Goal: Information Seeking & Learning: Learn about a topic

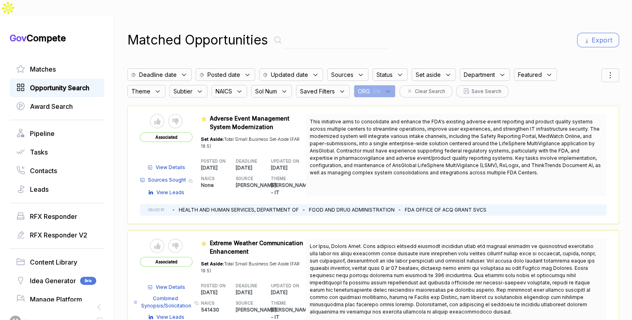
click at [65, 83] on span "Opportunity Search" at bounding box center [59, 88] width 59 height 10
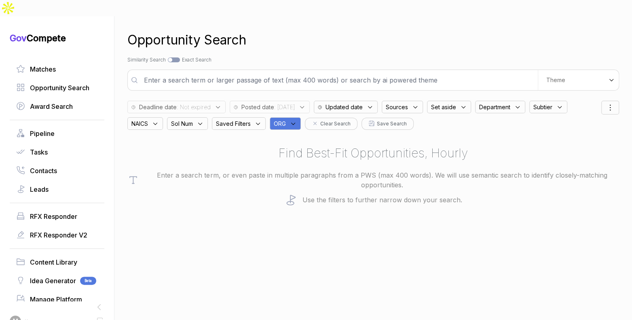
click at [301, 117] on div "ORG" at bounding box center [285, 123] width 31 height 13
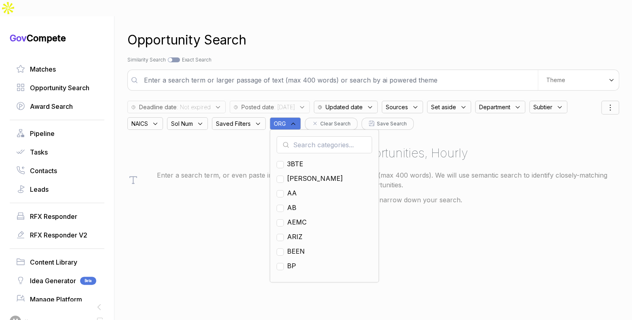
click at [308, 136] on input "text" at bounding box center [324, 144] width 95 height 17
type input "ja"
click at [297, 159] on span "[PERSON_NAME]" at bounding box center [315, 164] width 56 height 10
checkbox input "true"
drag, startPoint x: 374, startPoint y: 39, endPoint x: 351, endPoint y: 53, distance: 26.7
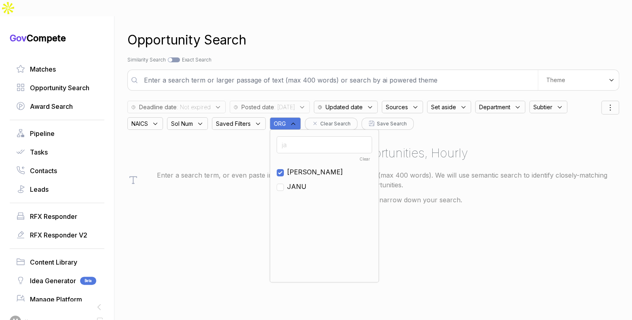
click at [372, 40] on div "Opportunity Search Search by Topic Relevance Similarity Search Search by Exact …" at bounding box center [373, 176] width 492 height 320
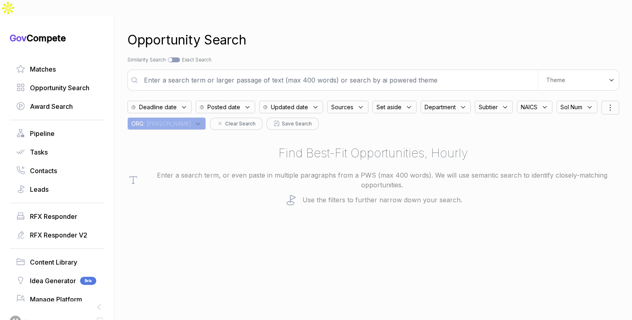
click at [240, 103] on span "Posted date" at bounding box center [223, 107] width 33 height 8
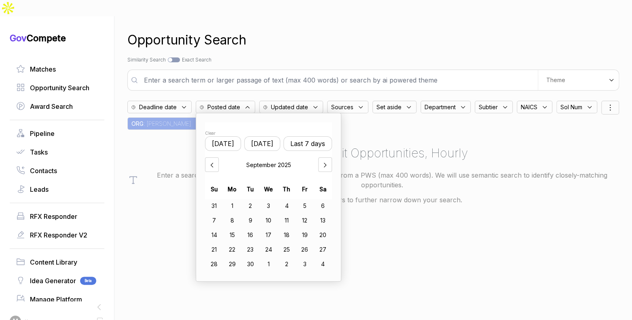
click at [264, 136] on button "[DATE]" at bounding box center [262, 143] width 36 height 15
click at [234, 214] on div "8" at bounding box center [232, 220] width 18 height 13
click at [270, 214] on div "10" at bounding box center [269, 220] width 18 height 13
click at [429, 30] on div "Opportunity Search" at bounding box center [373, 39] width 492 height 19
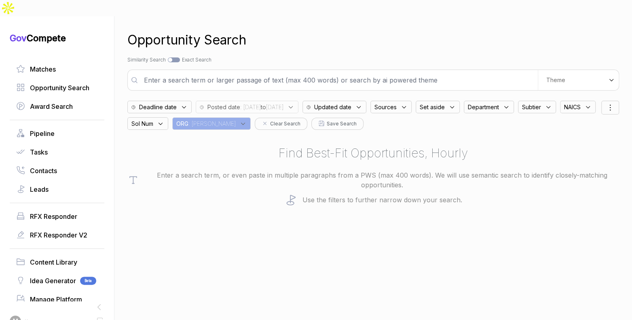
click at [467, 72] on input "text" at bounding box center [338, 80] width 399 height 16
type input "information security"
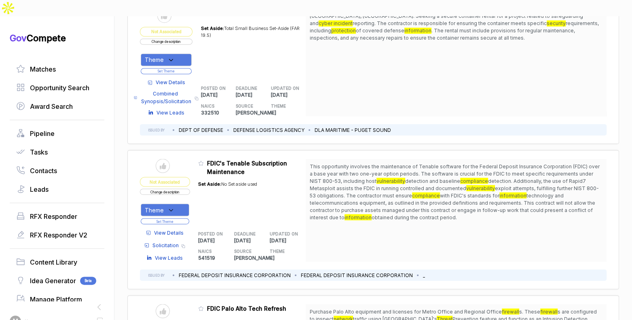
scroll to position [1259, 0]
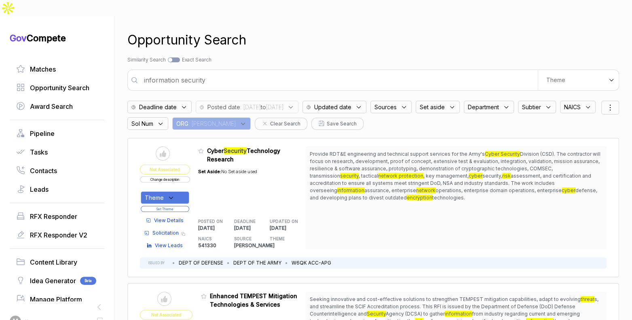
click at [397, 103] on span "Sources" at bounding box center [385, 107] width 22 height 8
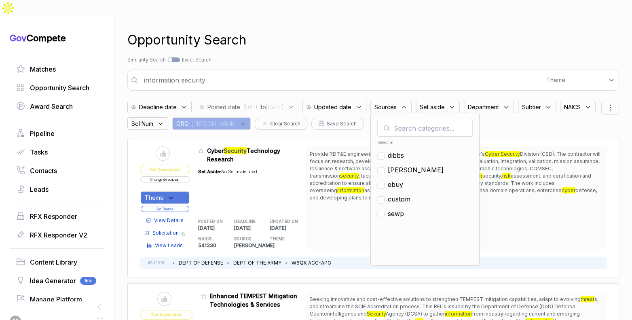
drag, startPoint x: 419, startPoint y: 167, endPoint x: 422, endPoint y: 158, distance: 9.1
click at [403, 180] on span "ebuy" at bounding box center [395, 185] width 15 height 10
checkbox input "true"
click at [432, 34] on div "Opportunity Search Search by Topic Relevance Similarity Search Search by Exact …" at bounding box center [373, 176] width 492 height 320
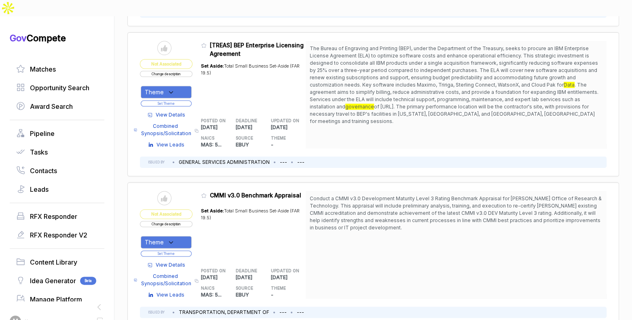
scroll to position [556, 0]
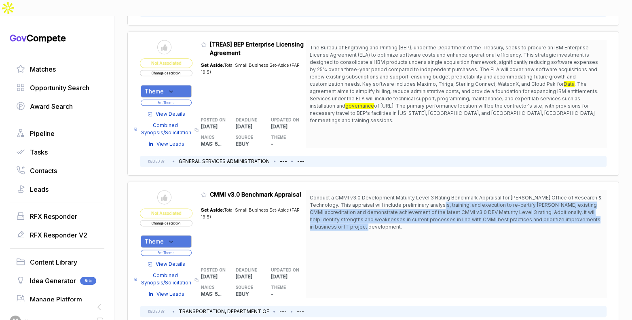
drag, startPoint x: 455, startPoint y: 184, endPoint x: 454, endPoint y: 206, distance: 22.3
click at [454, 206] on span "Conduct a CMMI v3.0 Development Maturity Level 3 Rating Benchmark Appraisal for…" at bounding box center [456, 212] width 293 height 36
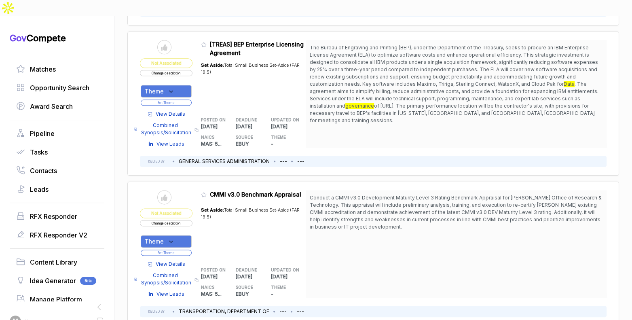
click at [179, 220] on button "Change description" at bounding box center [166, 223] width 53 height 6
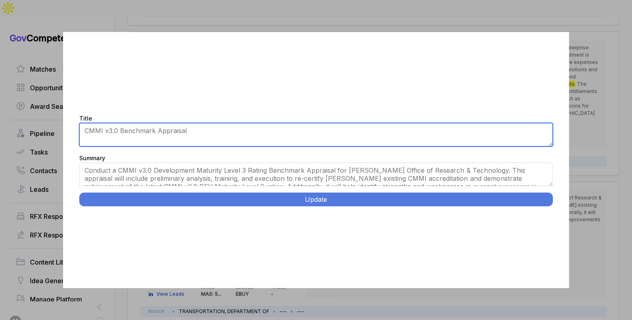
click at [105, 131] on textarea "CMMI v3.0 Benchmark Appraisal" at bounding box center [315, 134] width 473 height 23
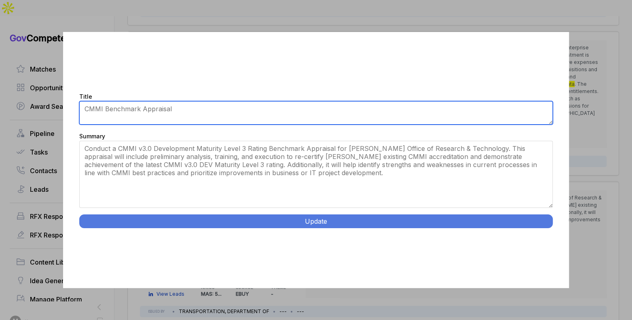
drag, startPoint x: 549, startPoint y: 183, endPoint x: 547, endPoint y: 228, distance: 44.6
click at [548, 228] on div "Title CMMI v3.0 Benchmark Appraisal Summary Conduct a CMMI v3.0 Development Mat…" at bounding box center [315, 160] width 505 height 256
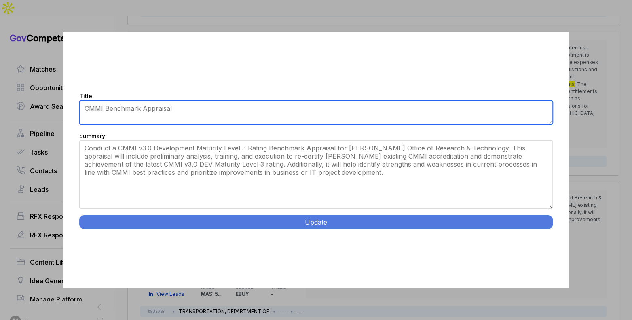
type textarea "CMMI Benchmark Appraisal"
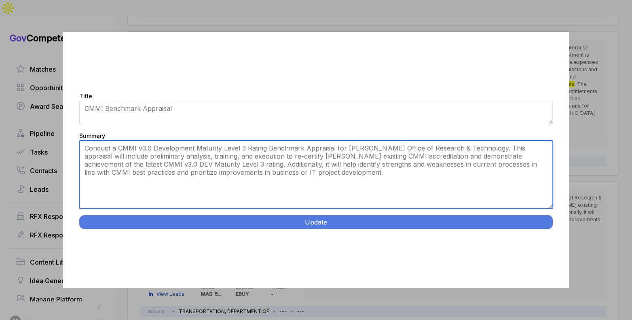
click at [327, 158] on textarea "Conduct a CMMI v3.0 Development Maturity Level 3 Rating Benchmark Appraisal for…" at bounding box center [315, 174] width 473 height 68
drag, startPoint x: 385, startPoint y: 192, endPoint x: 383, endPoint y: 205, distance: 13.0
click at [385, 192] on textarea "Conduct a CMMI v3.0 Development Maturity Level 3 Rating Benchmark Appraisal for…" at bounding box center [315, 174] width 473 height 68
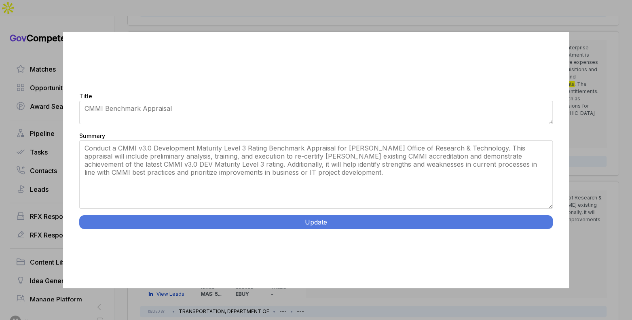
click at [378, 222] on button "Update" at bounding box center [315, 222] width 473 height 14
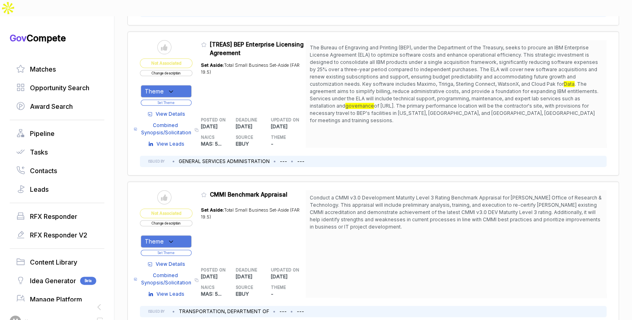
click at [180, 235] on div "Theme" at bounding box center [166, 241] width 51 height 13
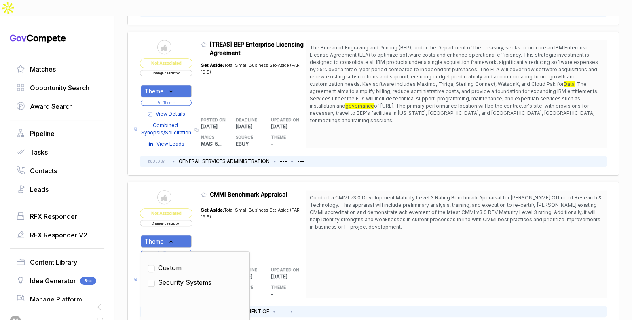
drag, startPoint x: 177, startPoint y: 258, endPoint x: 182, endPoint y: 253, distance: 7.5
click at [177, 277] on span "Security Systems" at bounding box center [184, 282] width 53 height 10
checkbox input "true"
drag, startPoint x: 220, startPoint y: 221, endPoint x: 194, endPoint y: 229, distance: 26.9
click at [219, 221] on div "Set Aside: Total Small Business Set-Aside (FAR 19.5)" at bounding box center [253, 230] width 105 height 56
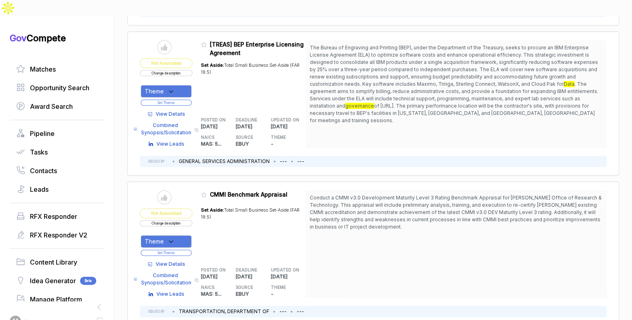
click at [186, 249] on button "Set Theme" at bounding box center [166, 252] width 51 height 6
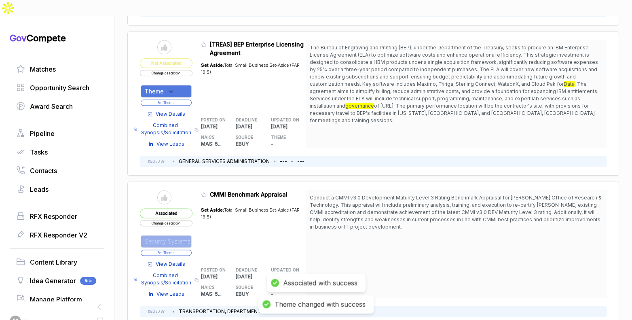
click at [185, 249] on button "Set Theme" at bounding box center [166, 252] width 51 height 6
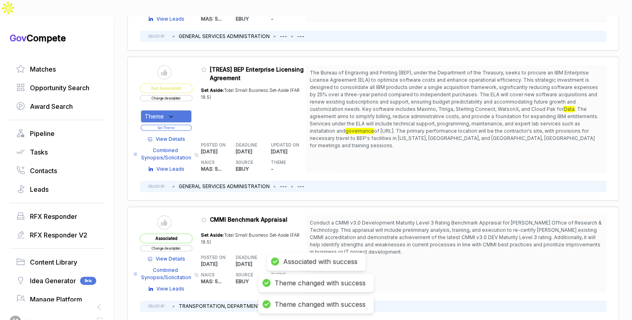
scroll to position [526, 0]
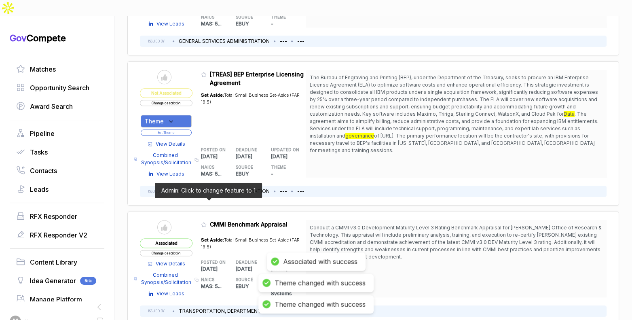
click at [207, 222] on icon at bounding box center [204, 225] width 6 height 6
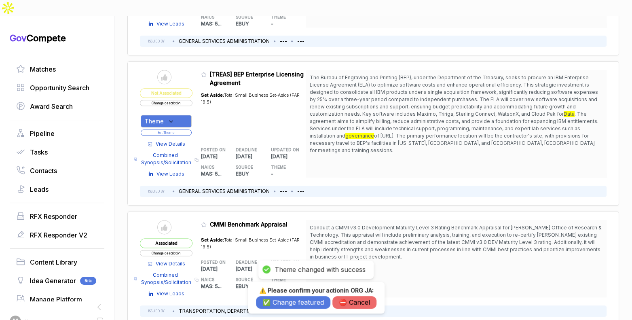
click at [277, 298] on button "✅ Change featured" at bounding box center [293, 302] width 74 height 13
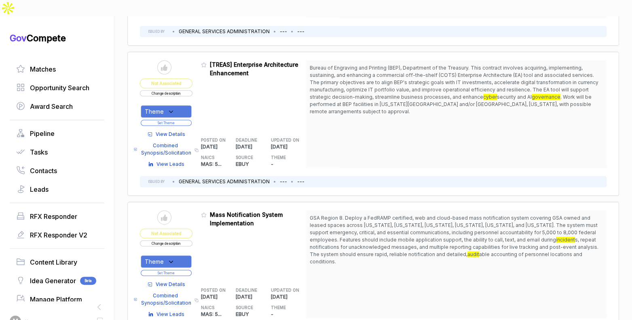
scroll to position [139, 0]
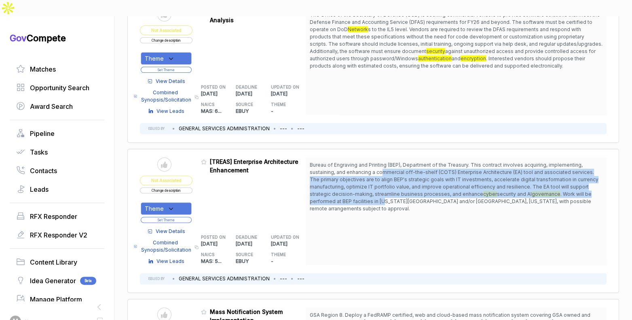
drag, startPoint x: 387, startPoint y: 153, endPoint x: 387, endPoint y: 183, distance: 29.9
click at [387, 183] on span "Bureau of Engraving and Printing (BEP), Department of the Treasury. This contra…" at bounding box center [456, 186] width 293 height 51
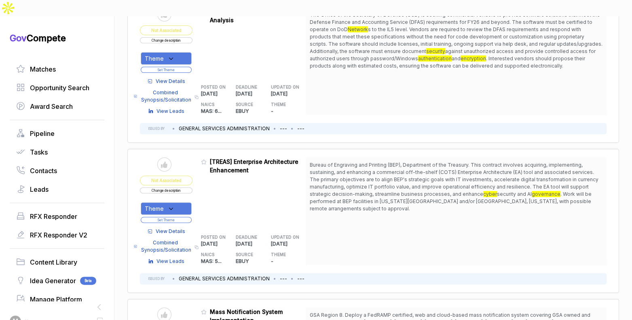
click at [172, 228] on span "View Details" at bounding box center [171, 231] width 30 height 7
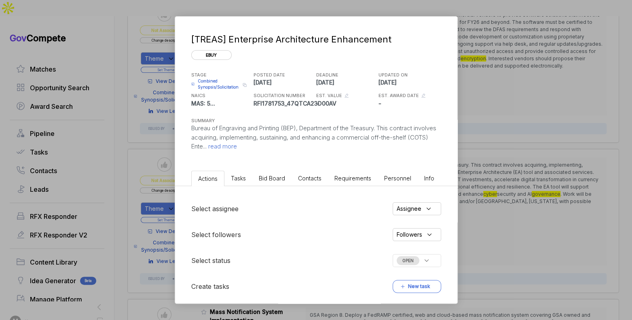
click at [286, 180] on li "Bid Board" at bounding box center [271, 178] width 39 height 15
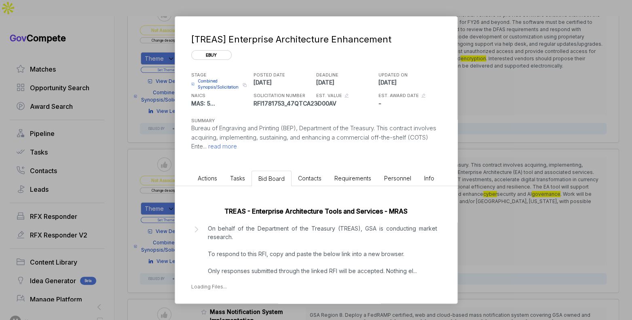
click at [305, 232] on p "On behalf of the Department of the Treasury (TREAS), GSA is conducting market r…" at bounding box center [322, 249] width 229 height 51
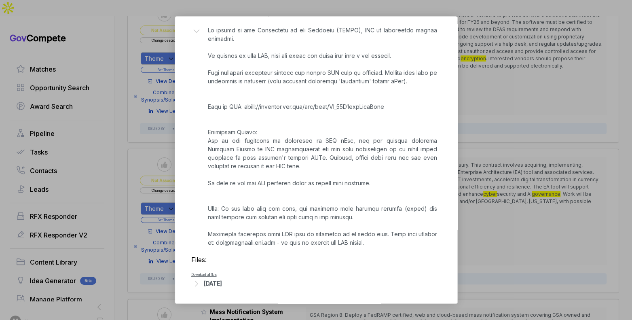
click at [222, 282] on div "[DATE]" at bounding box center [213, 283] width 18 height 8
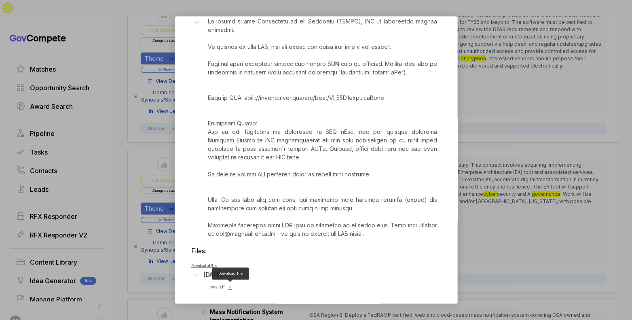
scroll to position [209, 0]
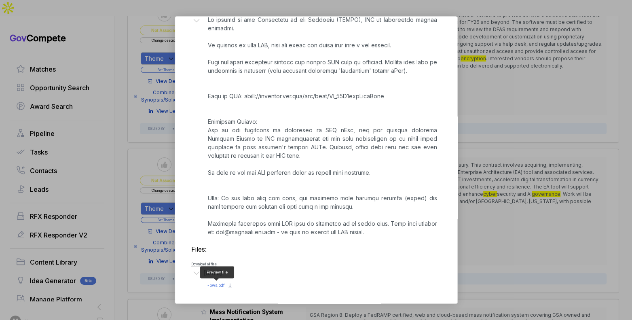
click at [218, 284] on span "- pws.pdf" at bounding box center [215, 285] width 17 height 5
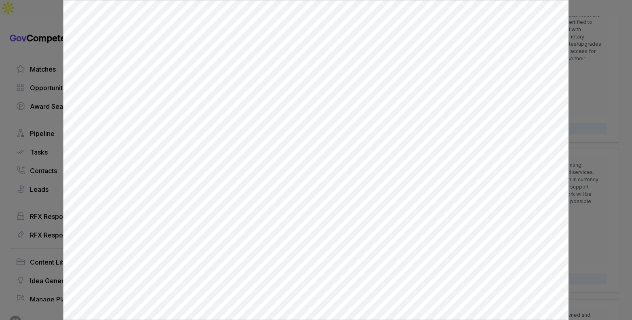
scroll to position [0, 0]
click at [578, 99] on div at bounding box center [316, 160] width 632 height 320
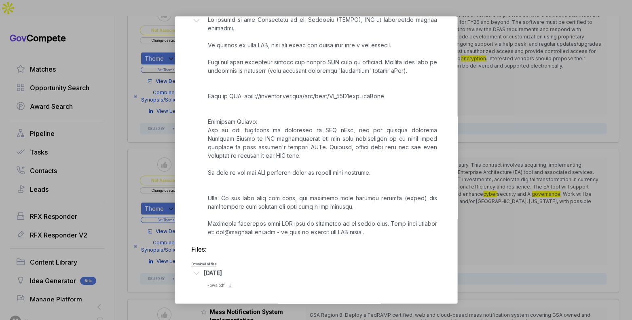
click at [526, 108] on div "[TREAS] Enterprise Architecture Enhancement ebuy STAGE Combined Synopsis/Solici…" at bounding box center [316, 160] width 632 height 320
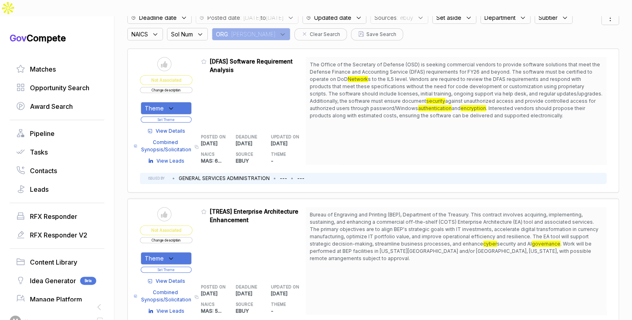
scroll to position [90, 0]
click at [164, 277] on span "View Details" at bounding box center [171, 280] width 30 height 7
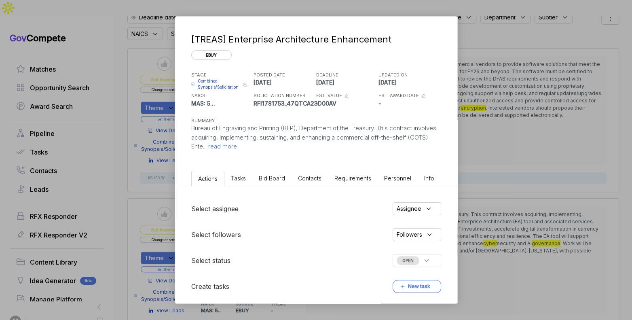
click at [508, 156] on div "[TREAS] Enterprise Architecture Enhancement ebuy STAGE Combined Synopsis/Solici…" at bounding box center [316, 160] width 632 height 320
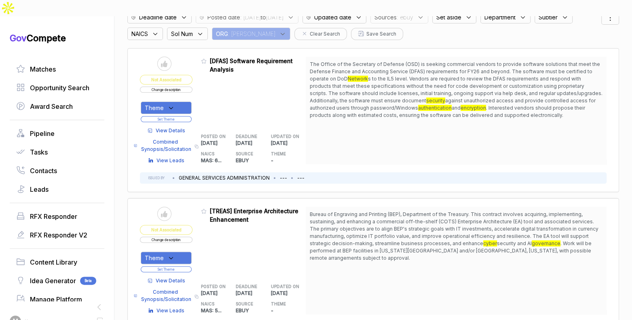
click at [176, 123] on div "View Details Combined Synopsis/Solicitation Copy link View Leads" at bounding box center [166, 143] width 53 height 41
click at [177, 127] on span "View Details" at bounding box center [171, 130] width 30 height 7
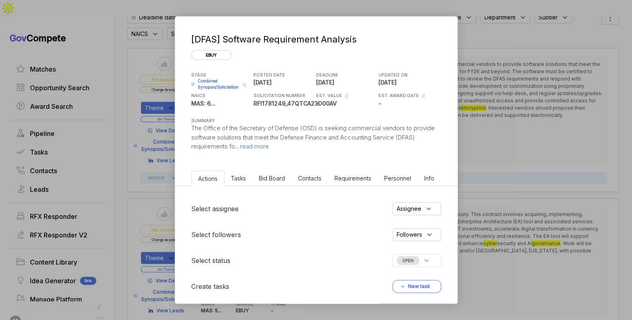
click at [270, 178] on span "Bid Board" at bounding box center [272, 178] width 26 height 7
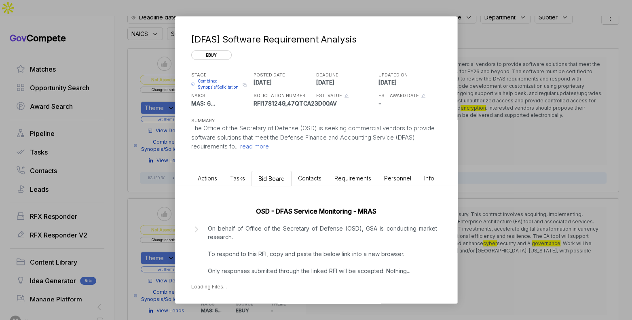
click at [271, 243] on p "On behalf of Office of the Secretary of Defense (OSD), GSA is conducting market…" at bounding box center [322, 249] width 229 height 51
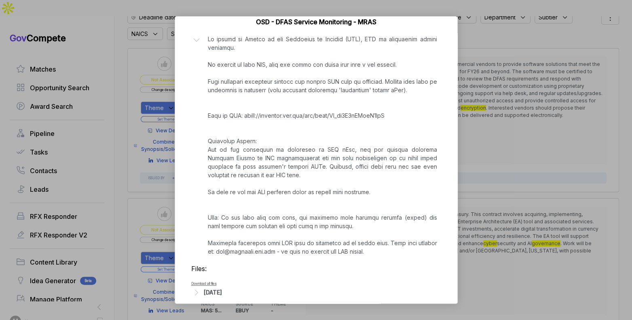
scroll to position [198, 0]
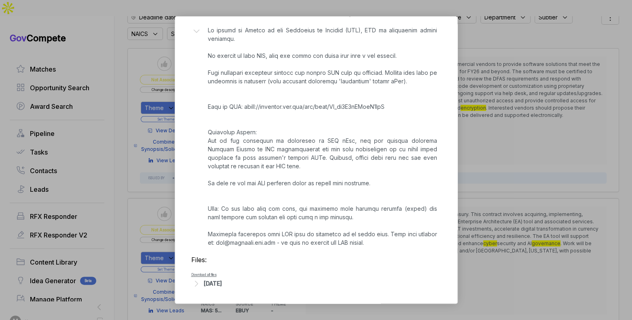
click at [222, 285] on div "[DATE]" at bounding box center [213, 283] width 18 height 8
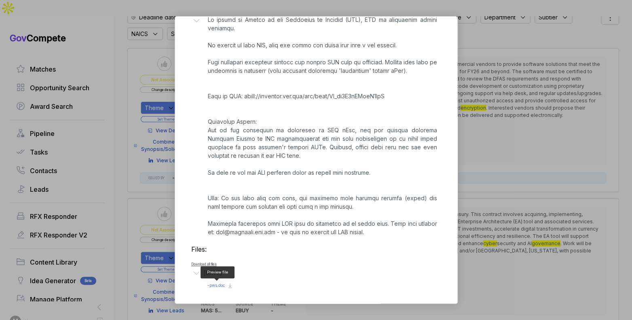
click at [219, 285] on span "- pws.doc" at bounding box center [215, 285] width 17 height 5
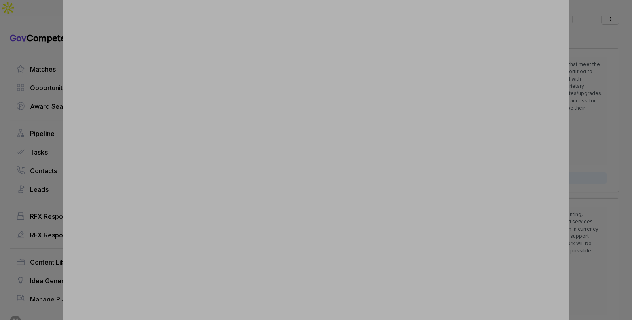
click at [581, 190] on div at bounding box center [316, 160] width 632 height 320
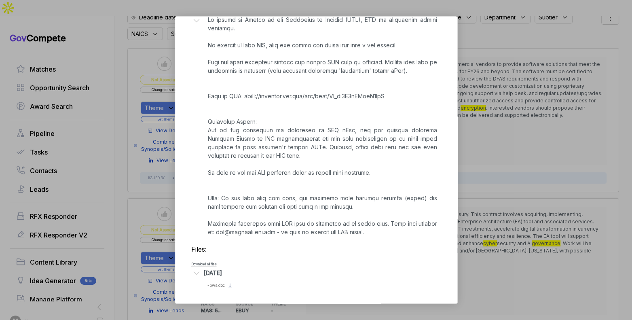
click at [505, 184] on div "[DFAS] Software Requirement Analysis ebuy STAGE Combined Synopsis/Solicitation …" at bounding box center [316, 160] width 632 height 320
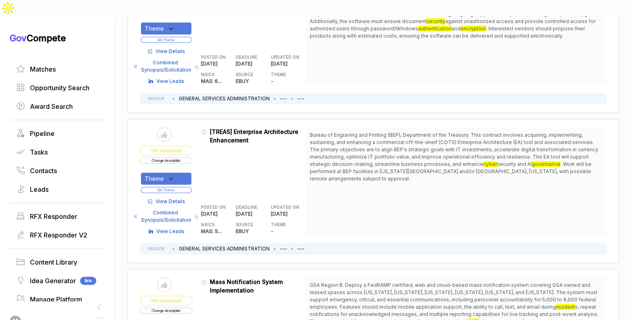
scroll to position [170, 0]
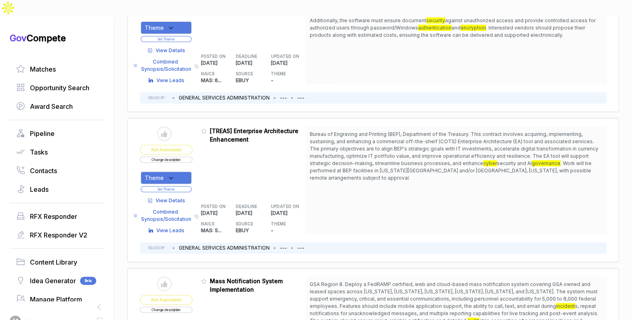
click at [188, 156] on button "Change description" at bounding box center [166, 159] width 53 height 6
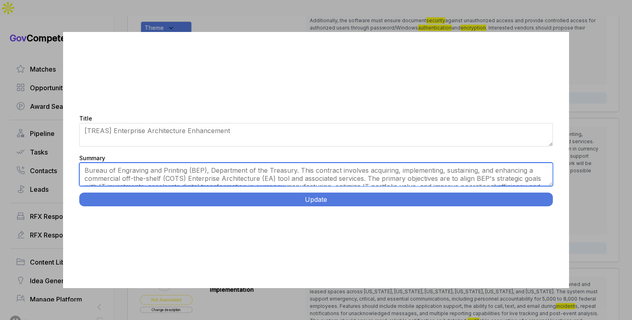
click at [231, 184] on textarea "Bureau of Engraving and Printing (BEP), Department of the Treasury. This contra…" at bounding box center [315, 174] width 473 height 23
click at [235, 176] on textarea "Bureau of Engraving and Printing (BEP), Department of the Treasury. This contra…" at bounding box center [315, 174] width 473 height 23
paste textarea "Enterprise Architecture Tool Implementation Services. [US_STATE][GEOGRAPHIC_DAT…"
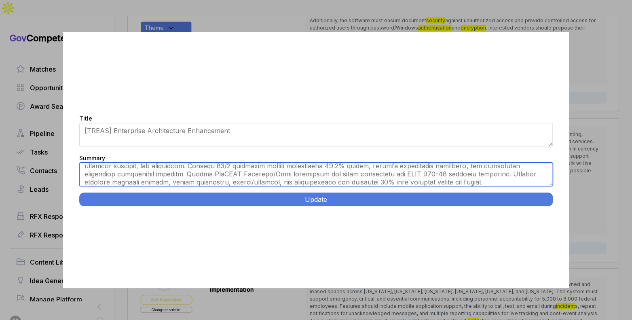
scroll to position [0, 0]
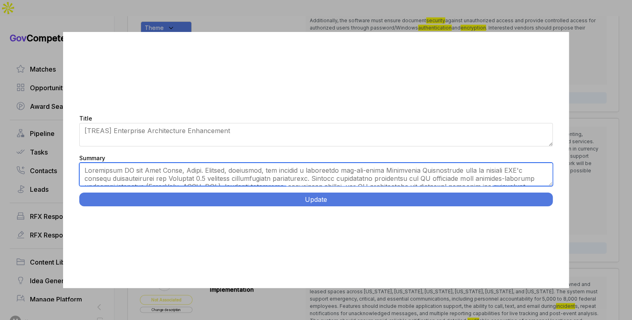
type textarea "[US_STATE][GEOGRAPHIC_DATA] and [GEOGRAPHIC_DATA], [US_STATE]. Acquire, impleme…"
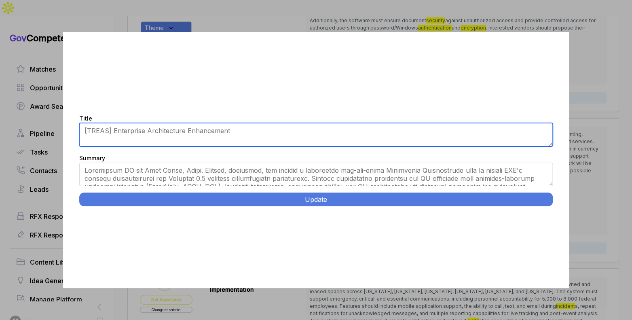
click at [251, 139] on textarea "[TREAS] Enterprise Architecture Enhancement" at bounding box center [315, 134] width 473 height 23
paste textarea "Enterprise Architecture Tool Implementation Services."
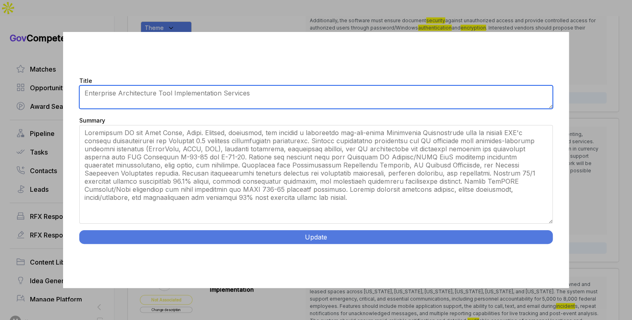
drag, startPoint x: 549, startPoint y: 185, endPoint x: 550, endPoint y: 260, distance: 75.2
click at [550, 260] on div "Title [TREAS] Enterprise Architecture Enhancement Summary Bureau of Engraving a…" at bounding box center [315, 160] width 505 height 256
click at [239, 92] on textarea "[TREAS] Enterprise Architecture Enhancement" at bounding box center [315, 96] width 473 height 23
type textarea "BEP Enterprise Architecture Tool Implementation"
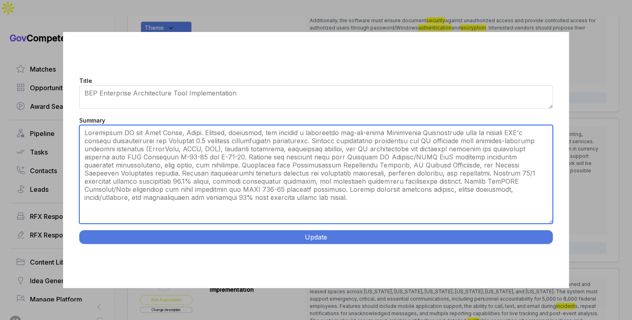
drag, startPoint x: 238, startPoint y: 133, endPoint x: 337, endPoint y: 176, distance: 108.5
click at [306, 173] on textarea "Bureau of Engraving and Printing (BEP), Department of the Treasury. This contra…" at bounding box center [315, 174] width 473 height 99
drag, startPoint x: 395, startPoint y: 173, endPoint x: 385, endPoint y: 180, distance: 12.9
click at [385, 180] on textarea "Bureau of Engraving and Printing (BEP), Department of the Treasury. This contra…" at bounding box center [315, 174] width 473 height 99
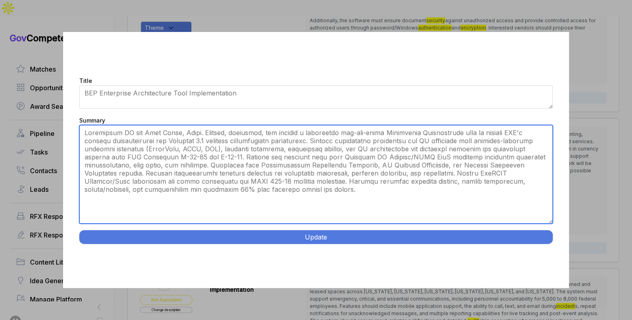
drag, startPoint x: 255, startPoint y: 182, endPoint x: 264, endPoint y: 200, distance: 20.1
click at [264, 200] on textarea "Bureau of Engraving and Printing (BEP), Department of the Treasury. This contra…" at bounding box center [315, 174] width 473 height 99
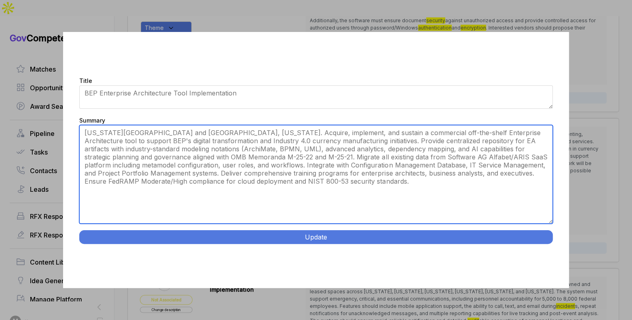
type textarea "[US_STATE][GEOGRAPHIC_DATA] and [GEOGRAPHIC_DATA], [US_STATE]. Acquire, impleme…"
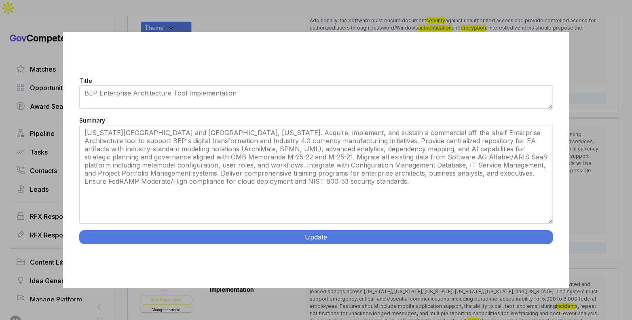
click at [297, 236] on button "Update" at bounding box center [315, 237] width 473 height 14
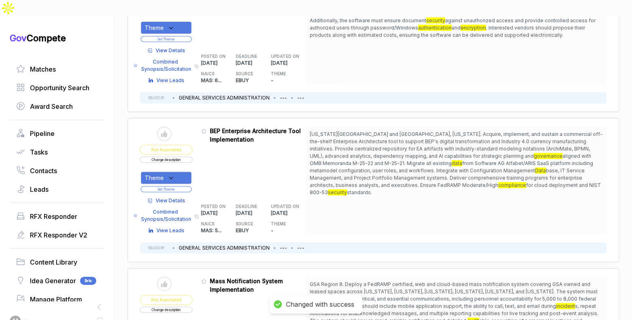
click at [175, 174] on icon at bounding box center [170, 177] width 7 height 7
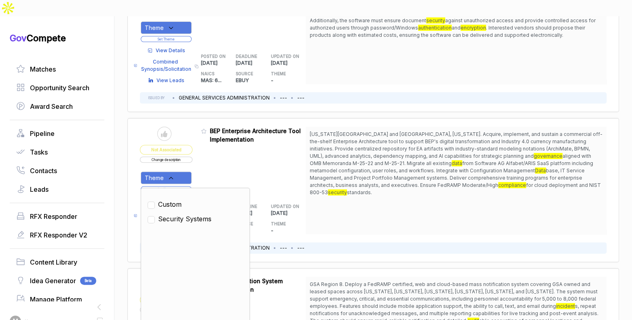
drag, startPoint x: 181, startPoint y: 200, endPoint x: 206, endPoint y: 167, distance: 40.7
click at [183, 214] on span "Security Systems" at bounding box center [184, 219] width 53 height 10
checkbox input "true"
drag, startPoint x: 213, startPoint y: 154, endPoint x: 207, endPoint y: 158, distance: 7.1
click at [213, 155] on div "Admin: Click to change feature to 1 RFI1781753_47QTCA23D00AV BEP Enterprise Arc…" at bounding box center [253, 181] width 105 height 108
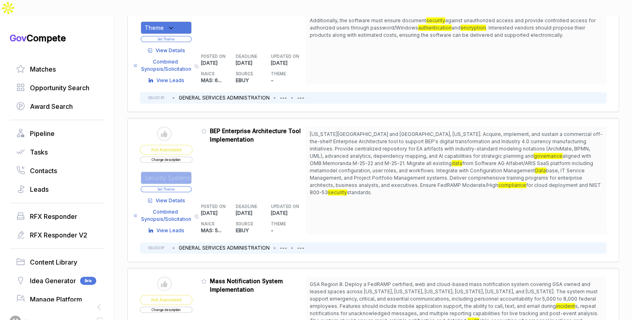
click at [188, 186] on button "Set Theme" at bounding box center [166, 189] width 51 height 6
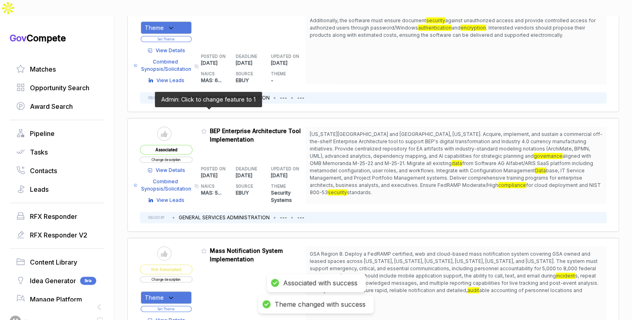
click at [206, 128] on icon at bounding box center [204, 131] width 6 height 6
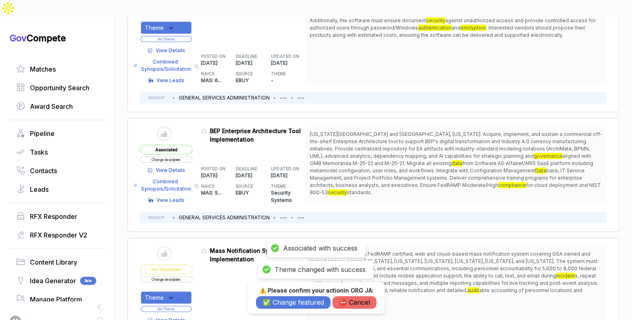
click at [299, 301] on button "✅ Change featured" at bounding box center [293, 302] width 74 height 13
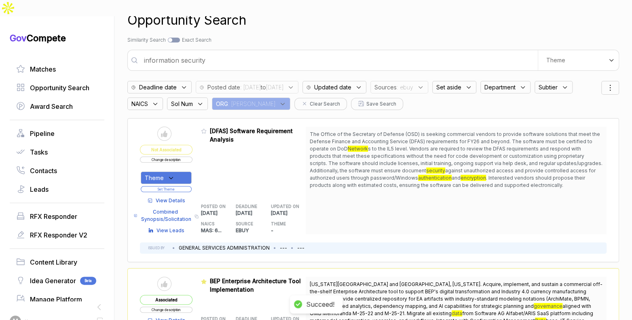
scroll to position [18, 0]
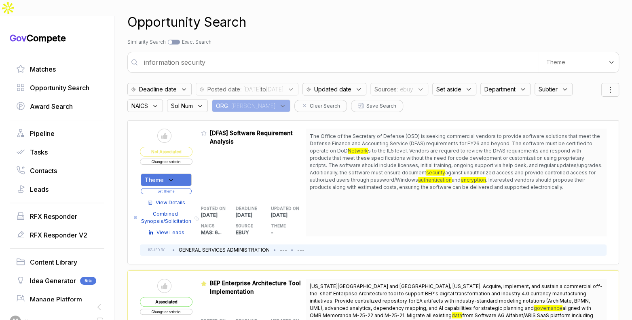
click at [171, 199] on span "View Details" at bounding box center [171, 202] width 30 height 7
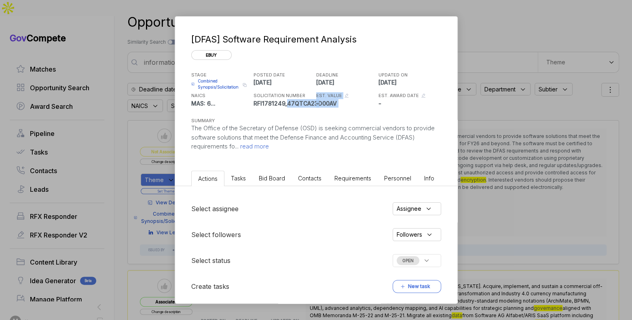
drag, startPoint x: 287, startPoint y: 101, endPoint x: 322, endPoint y: 103, distance: 34.4
click at [334, 104] on div "STAGE Combined Synopsis/Solicitation Copy link POSTED DATE [DATE] DEADLINE [DAT…" at bounding box center [316, 89] width 250 height 38
drag, startPoint x: 308, startPoint y: 101, endPoint x: 303, endPoint y: 103, distance: 5.4
click at [308, 102] on p "RFI1781249_47QTCA23D00AV" at bounding box center [284, 103] width 61 height 8
drag, startPoint x: 286, startPoint y: 103, endPoint x: 315, endPoint y: 101, distance: 29.1
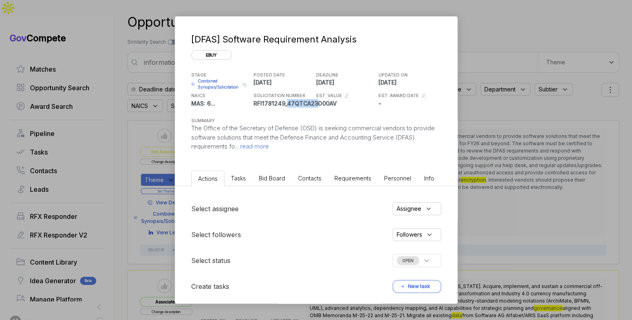
click at [314, 101] on p "RFI1781249_47QTCA23D00AV" at bounding box center [284, 103] width 61 height 8
click at [333, 102] on p "-" at bounding box center [346, 103] width 61 height 8
drag, startPoint x: 334, startPoint y: 103, endPoint x: 301, endPoint y: 104, distance: 32.8
click at [304, 104] on div "STAGE Combined Synopsis/Solicitation Copy link POSTED DATE [DATE] DEADLINE [DAT…" at bounding box center [316, 89] width 250 height 38
drag, startPoint x: 286, startPoint y: 104, endPoint x: 323, endPoint y: 103, distance: 36.4
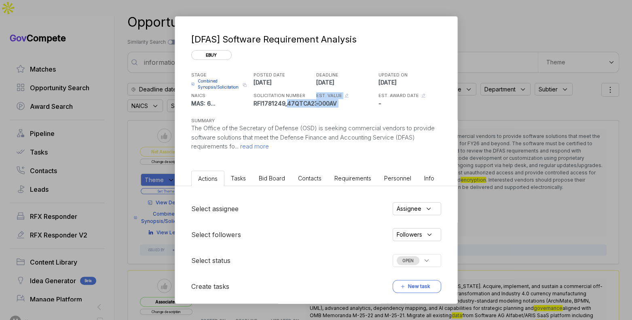
click at [323, 103] on div "STAGE Combined Synopsis/Solicitation Copy link POSTED DATE [DATE] DEADLINE [DAT…" at bounding box center [316, 89] width 250 height 38
click at [484, 146] on div "[DFAS] Software Requirement Analysis ebuy STAGE Combined Synopsis/Solicitation …" at bounding box center [316, 160] width 632 height 320
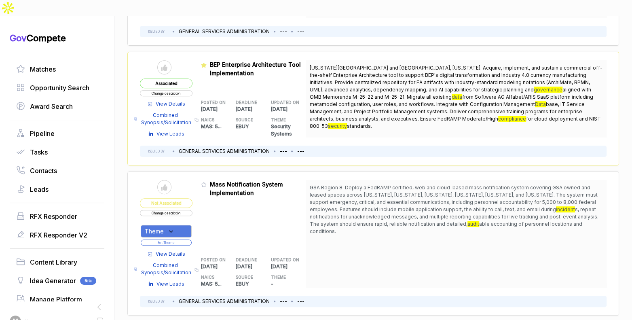
scroll to position [0, 0]
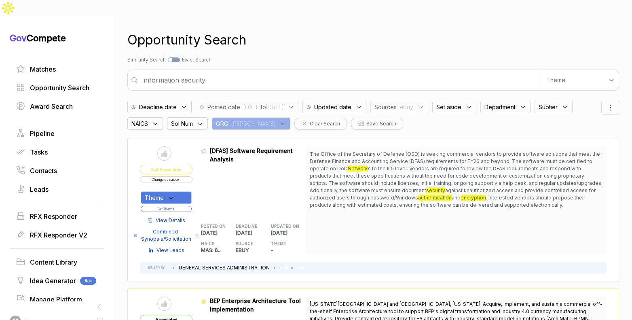
drag, startPoint x: 178, startPoint y: 44, endPoint x: 183, endPoint y: 60, distance: 16.6
click at [178, 57] on div at bounding box center [174, 59] width 12 height 5
checkbox input "true"
click at [186, 72] on input "information security" at bounding box center [379, 80] width 476 height 16
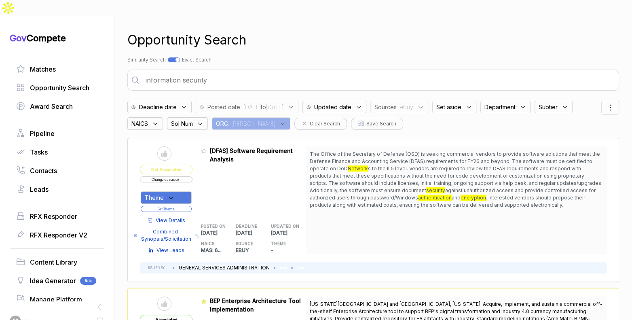
click at [186, 72] on input "information security" at bounding box center [379, 80] width 476 height 16
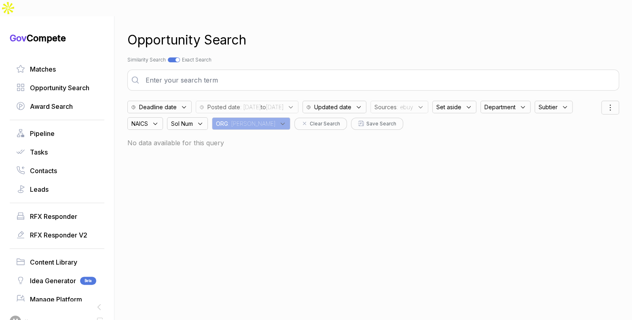
click at [355, 30] on div "Opportunity Search" at bounding box center [373, 39] width 492 height 19
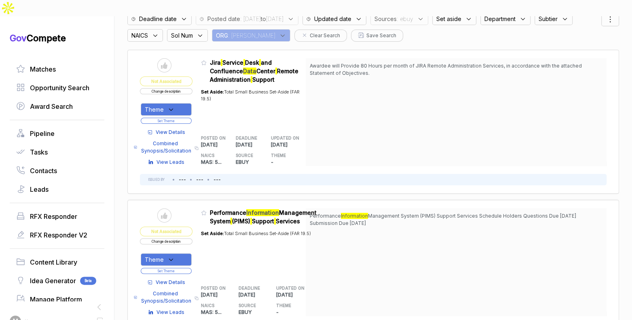
scroll to position [125, 0]
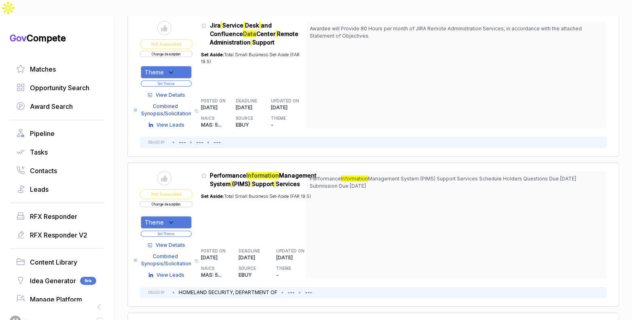
click at [166, 91] on span "View Details" at bounding box center [171, 94] width 30 height 7
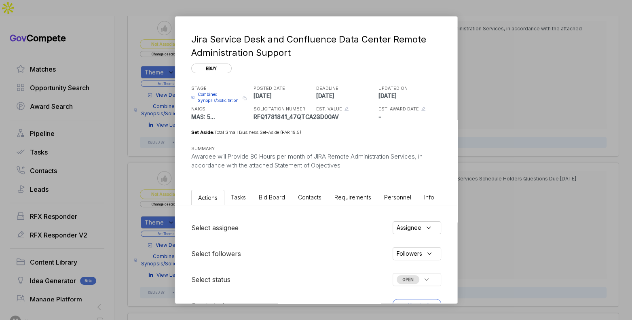
click at [263, 197] on span "Bid Board" at bounding box center [272, 197] width 26 height 7
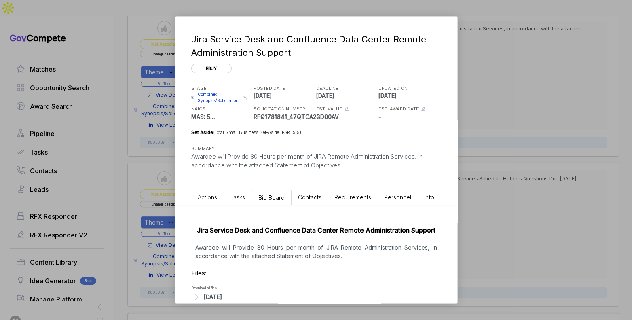
click at [273, 160] on div "Awardee will Provide 80 Hours per month of JIRA Remote Administration Services,…" at bounding box center [316, 161] width 250 height 18
click at [283, 255] on p "Awardee will Provide 80 Hours per month of JIRA Remote Administration Services,…" at bounding box center [316, 251] width 250 height 17
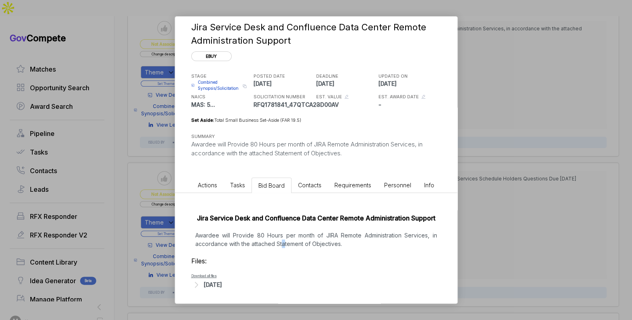
scroll to position [14, 0]
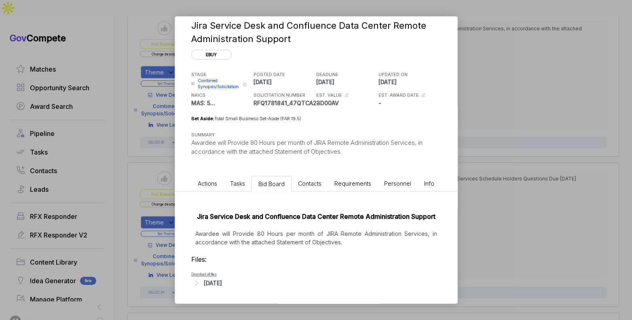
click at [222, 285] on div "[DATE]" at bounding box center [213, 283] width 18 height 8
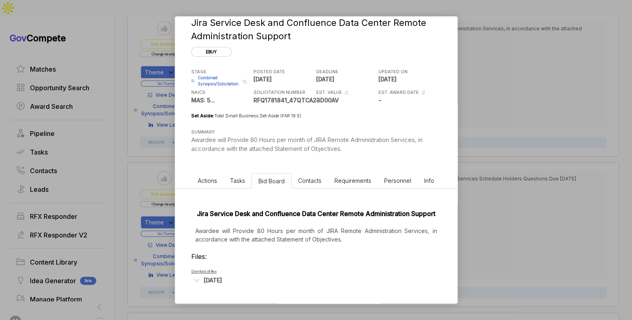
scroll to position [18, 0]
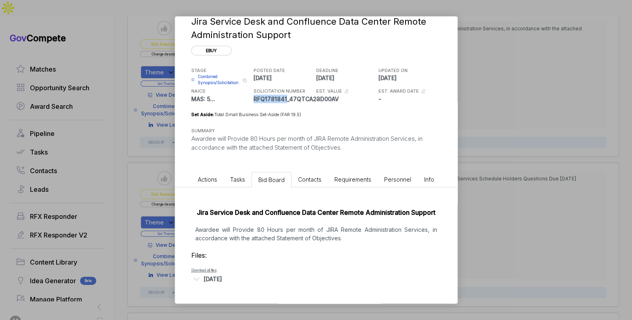
drag, startPoint x: 285, startPoint y: 99, endPoint x: 254, endPoint y: 98, distance: 31.1
click at [254, 98] on p "RFQ1781841_47QTCA23D00AV" at bounding box center [284, 99] width 61 height 8
click at [495, 139] on div "Jira Service Desk and Confluence Data Center Remote Administration Support ebuy…" at bounding box center [316, 160] width 632 height 320
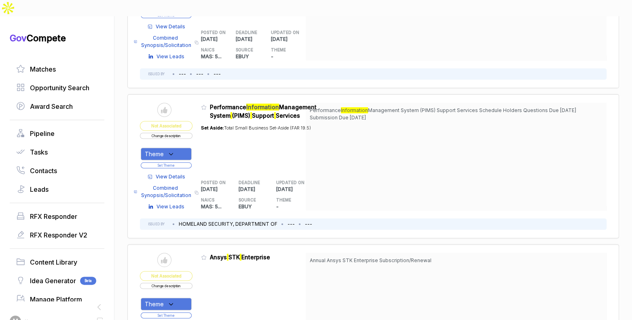
scroll to position [194, 0]
click at [172, 173] on span "View Details" at bounding box center [171, 176] width 30 height 7
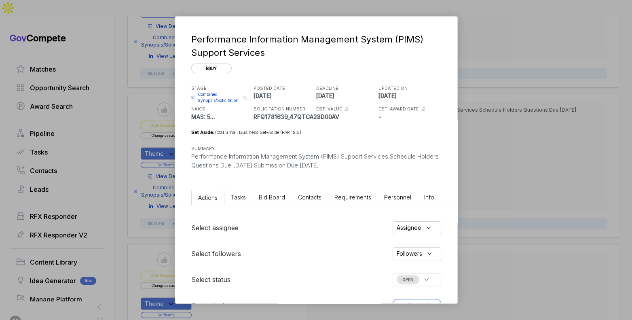
click at [265, 199] on span "Bid Board" at bounding box center [272, 197] width 26 height 7
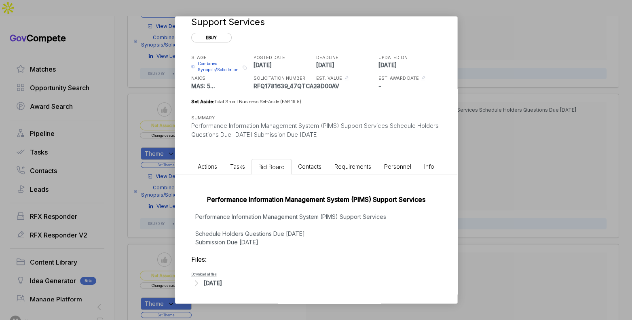
click at [222, 285] on div "[DATE]" at bounding box center [213, 283] width 18 height 8
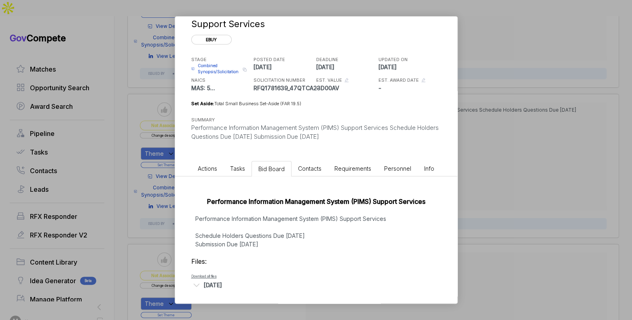
scroll to position [26, 0]
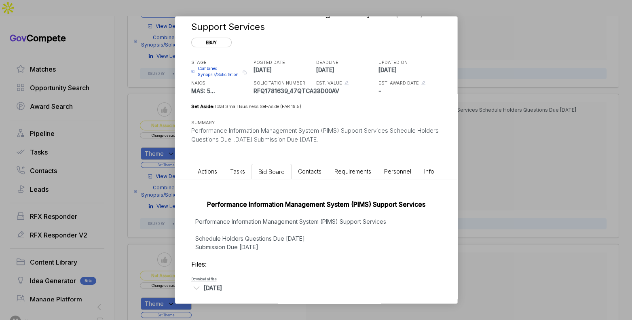
click at [524, 229] on div "Performance Information Management System (PIMS) Support Services ebuy STAGE Co…" at bounding box center [316, 160] width 632 height 320
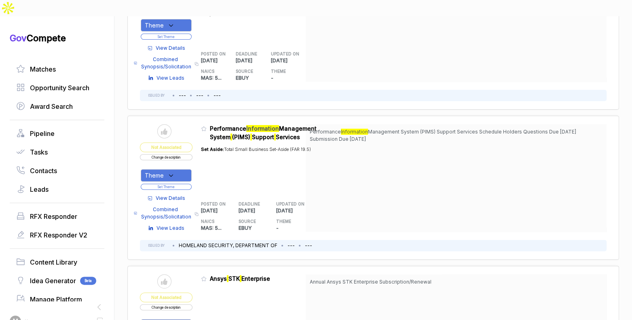
scroll to position [150, 0]
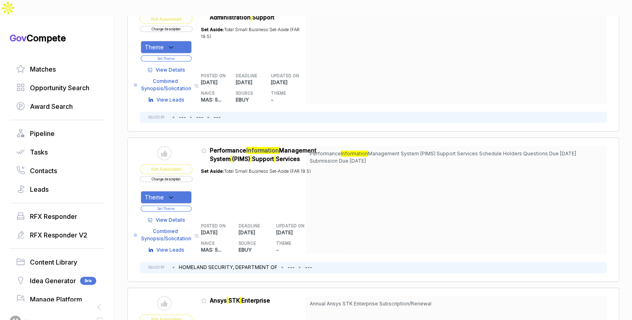
click at [175, 216] on span "View Details" at bounding box center [171, 219] width 30 height 7
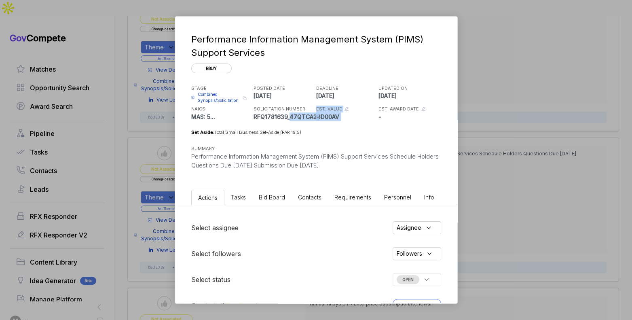
drag, startPoint x: 289, startPoint y: 116, endPoint x: 340, endPoint y: 117, distance: 50.6
click at [340, 117] on div "STAGE Combined Synopsis/Solicitation Copy link POSTED DATE [DATE] DEADLINE [DAT…" at bounding box center [316, 102] width 250 height 38
drag, startPoint x: 253, startPoint y: 116, endPoint x: 286, endPoint y: 117, distance: 32.8
click at [286, 117] on p "RFQ1781639_47QTCA23D00AV" at bounding box center [284, 116] width 61 height 8
copy p "RFQ1781639"
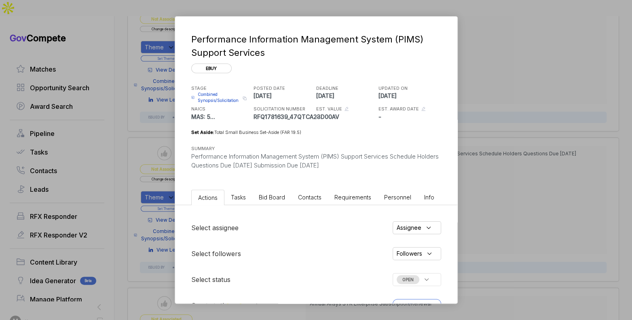
click at [518, 147] on div "Performance Information Management System (PIMS) Support Services ebuy STAGE Co…" at bounding box center [316, 160] width 632 height 320
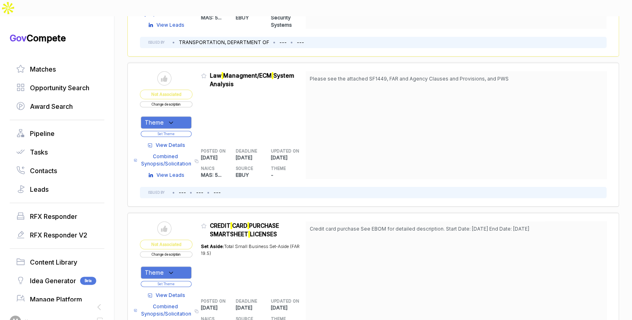
scroll to position [657, 0]
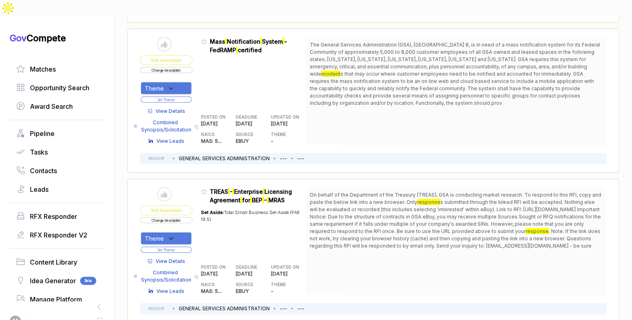
scroll to position [1233, 0]
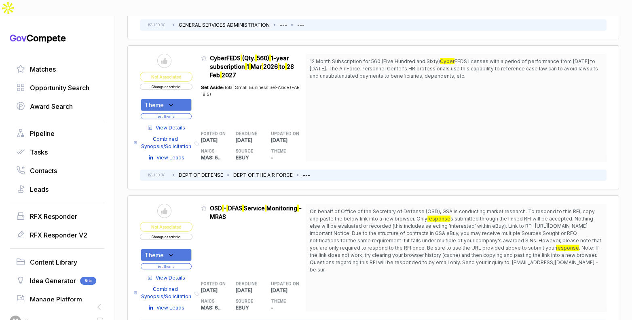
scroll to position [1390, 0]
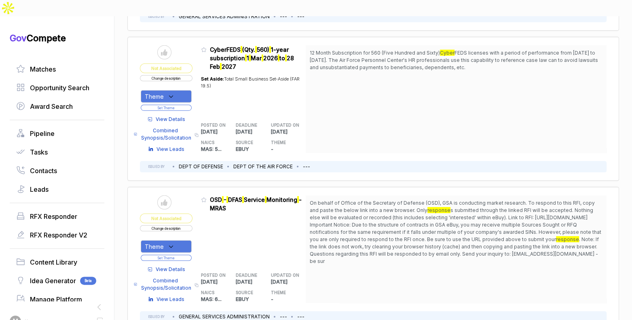
click at [177, 266] on span "View Details" at bounding box center [171, 269] width 30 height 7
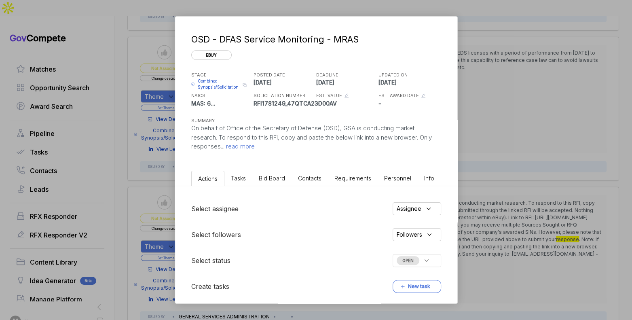
click at [279, 175] on span "Bid Board" at bounding box center [272, 178] width 26 height 7
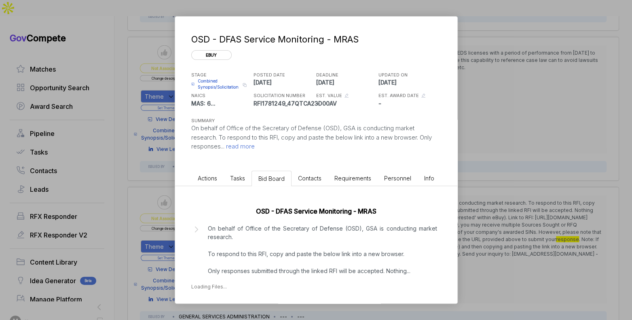
click at [245, 265] on p "On behalf of Office of the Secretary of Defense (OSD), GSA is conducting market…" at bounding box center [322, 249] width 229 height 51
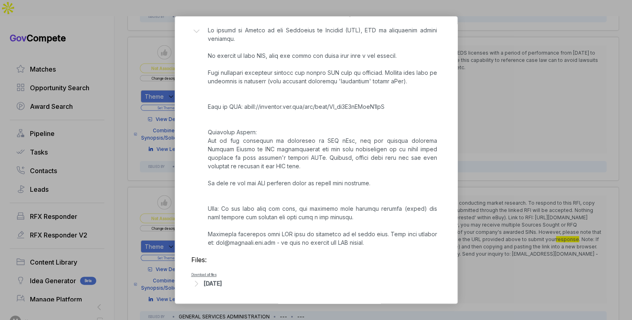
click at [222, 282] on div "[DATE]" at bounding box center [213, 283] width 18 height 8
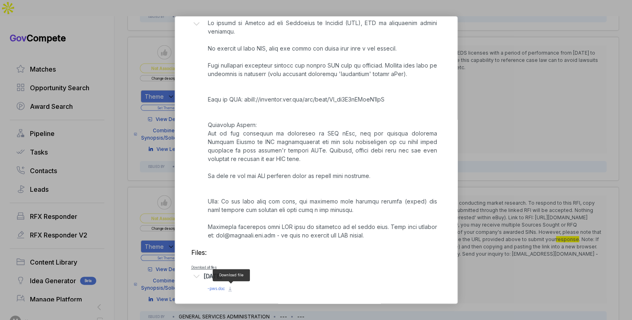
scroll to position [209, 0]
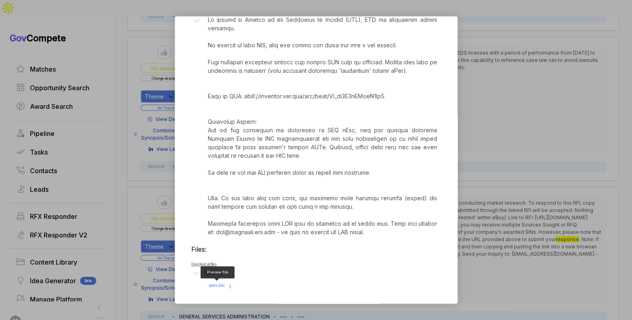
click at [219, 284] on span "- pws.doc" at bounding box center [215, 285] width 17 height 5
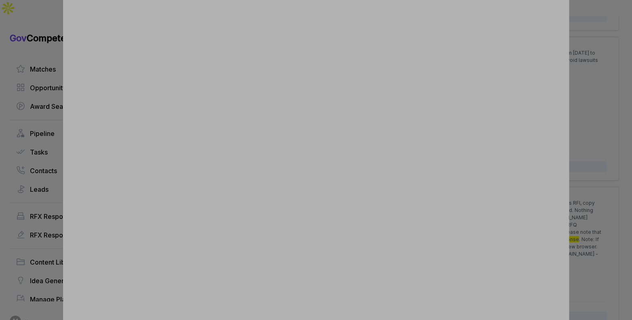
click at [588, 146] on div at bounding box center [316, 160] width 632 height 320
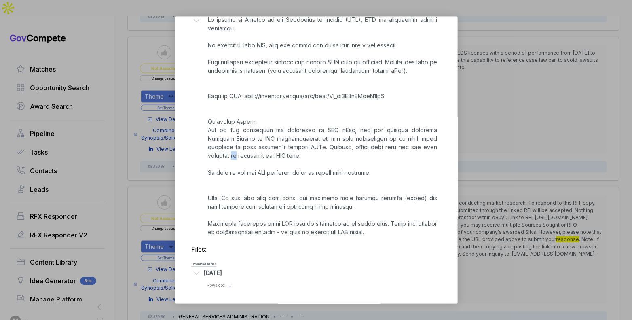
click at [588, 146] on div "OSD - DFAS Service Monitoring - MRAS ebuy STAGE Combined Synopsis/Solicitation …" at bounding box center [316, 160] width 632 height 320
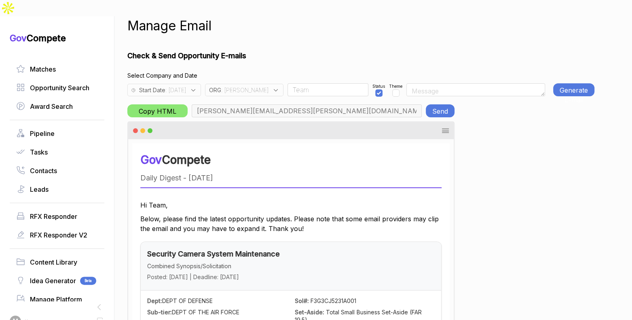
scroll to position [0, 395]
